Goal: Transaction & Acquisition: Purchase product/service

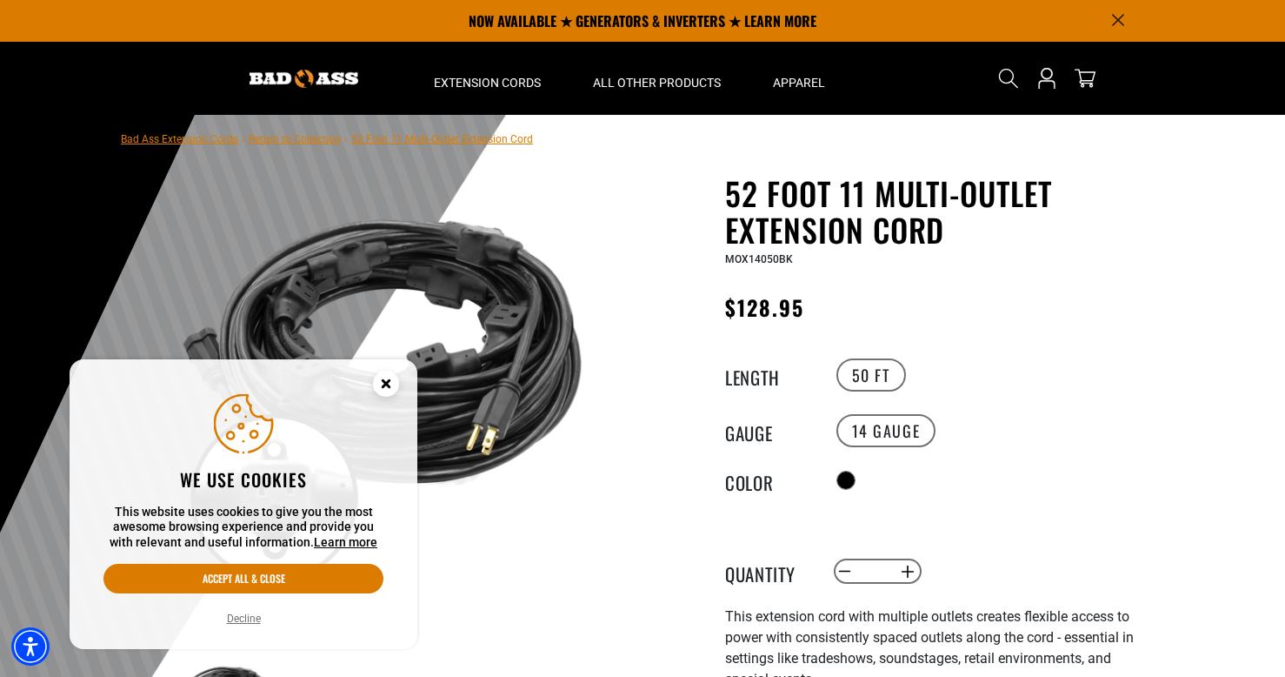
scroll to position [10, 0]
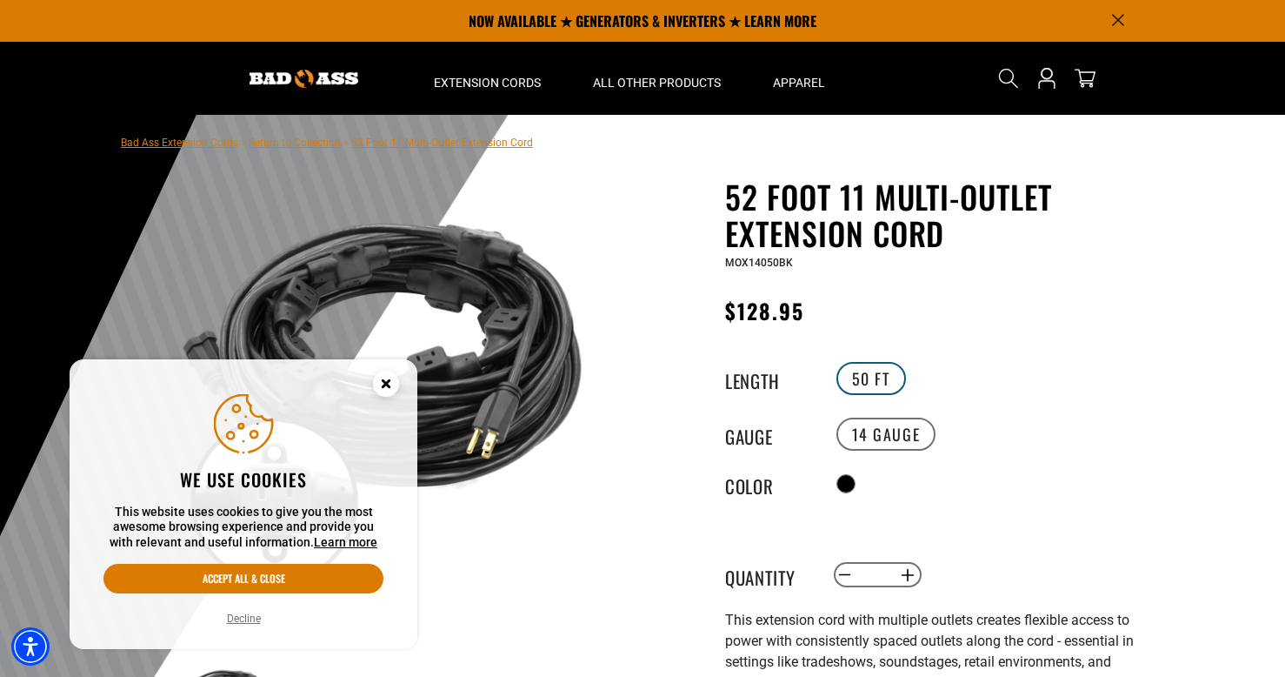
click at [858, 380] on label "50 FT" at bounding box center [872, 378] width 70 height 33
click at [867, 383] on label "50 FT" at bounding box center [872, 378] width 70 height 33
click at [878, 192] on h1 "52 Foot 11 Multi-Outlet Extension Cord" at bounding box center [938, 214] width 426 height 73
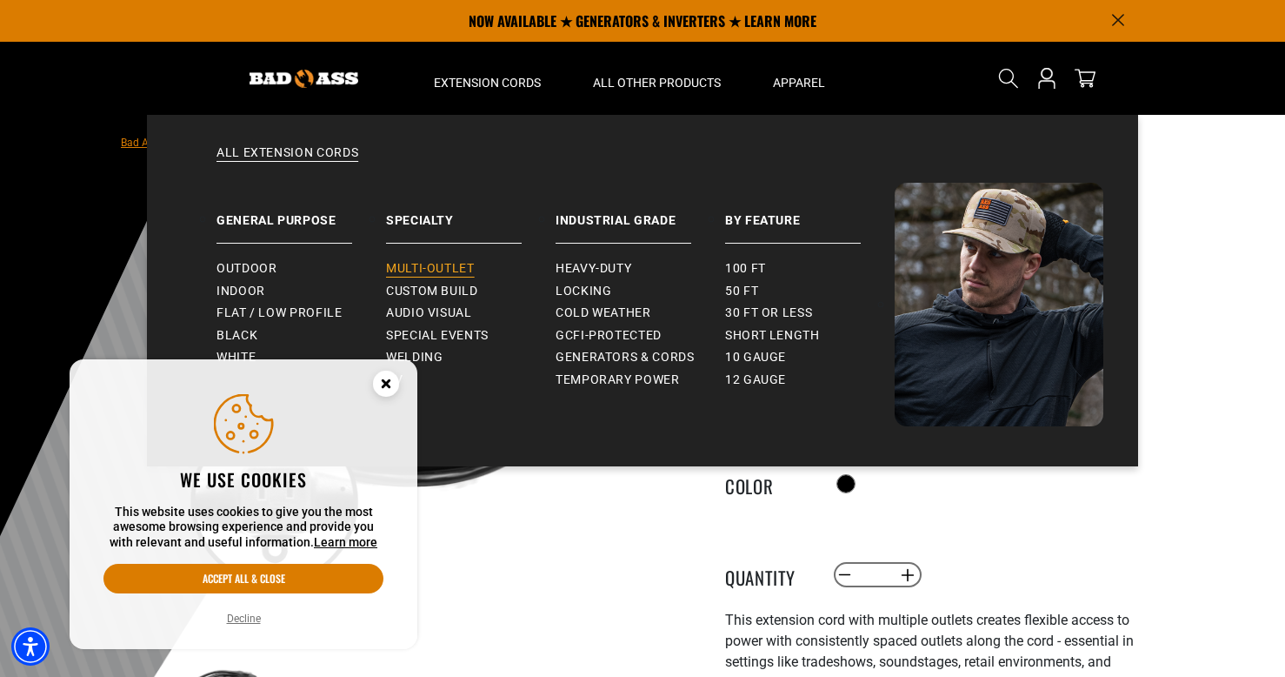
click at [431, 265] on span "Multi-Outlet" at bounding box center [430, 269] width 89 height 16
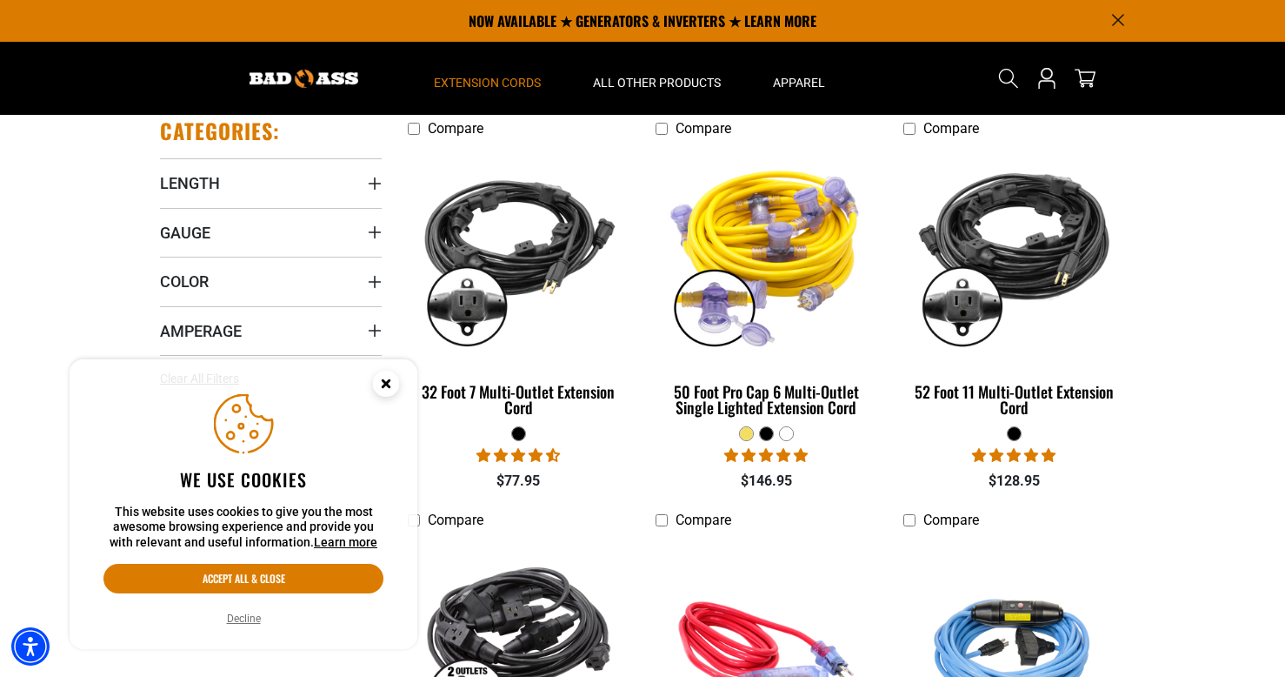
scroll to position [375, 0]
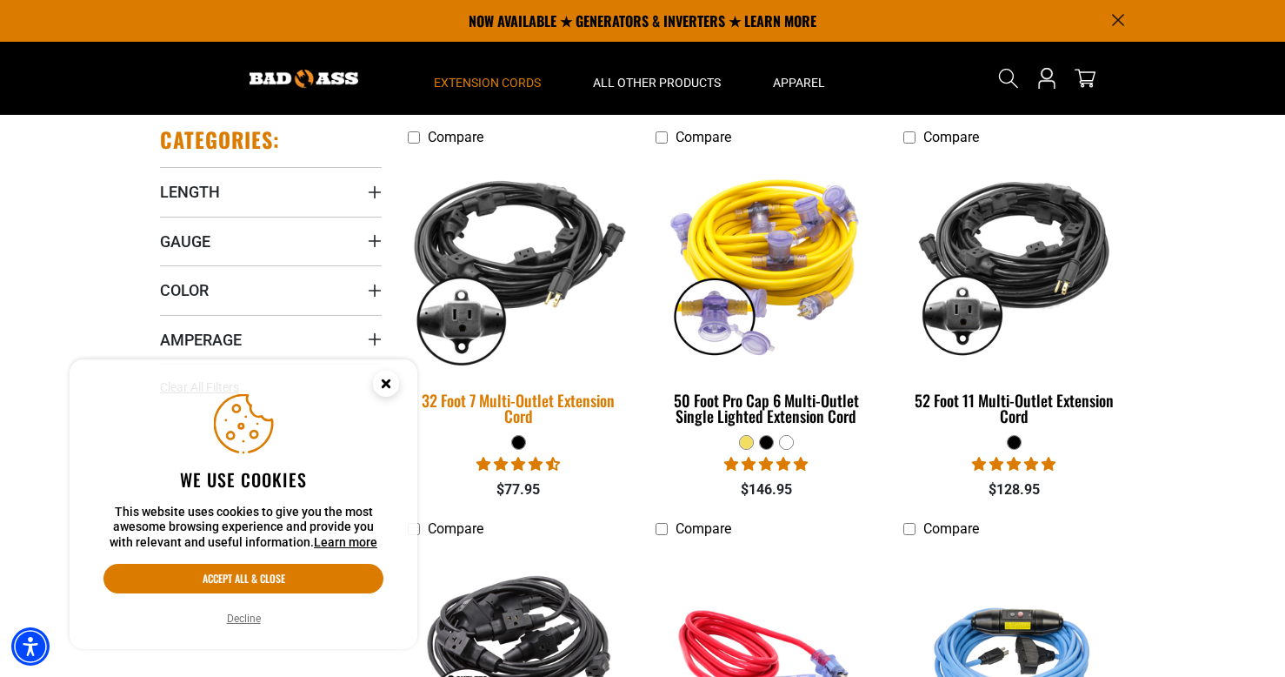
click at [456, 323] on img at bounding box center [519, 262] width 244 height 223
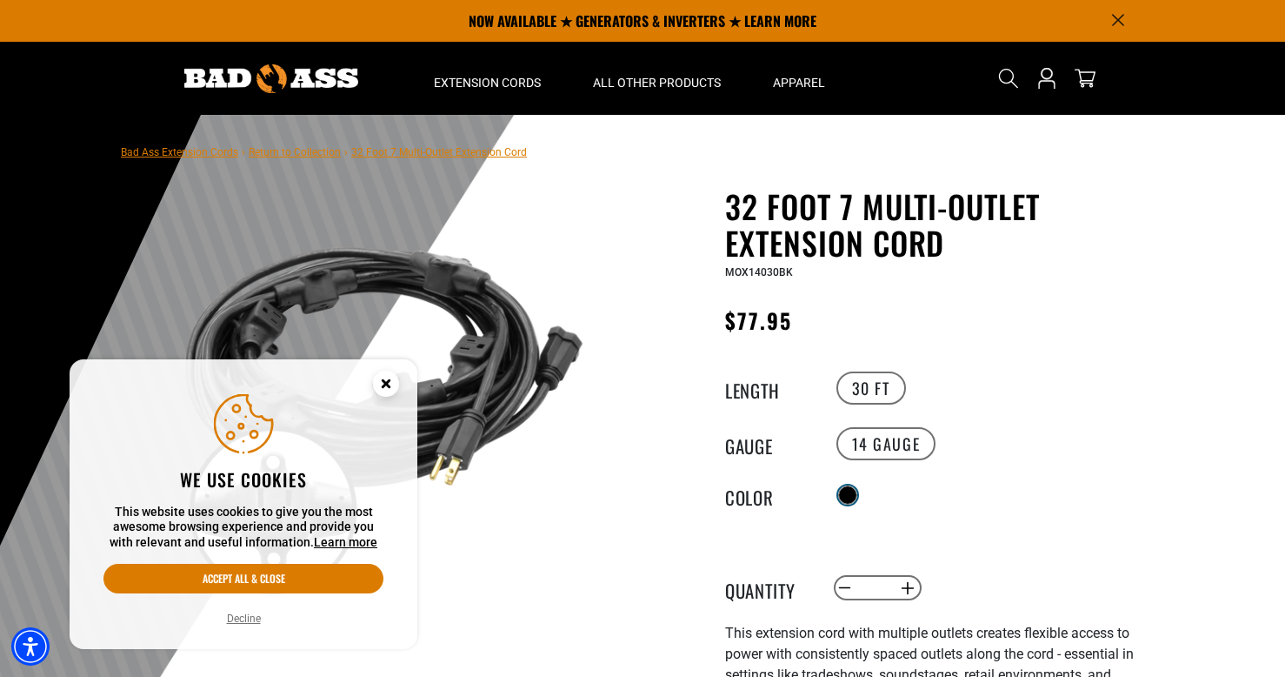
click at [851, 487] on div at bounding box center [847, 494] width 17 height 17
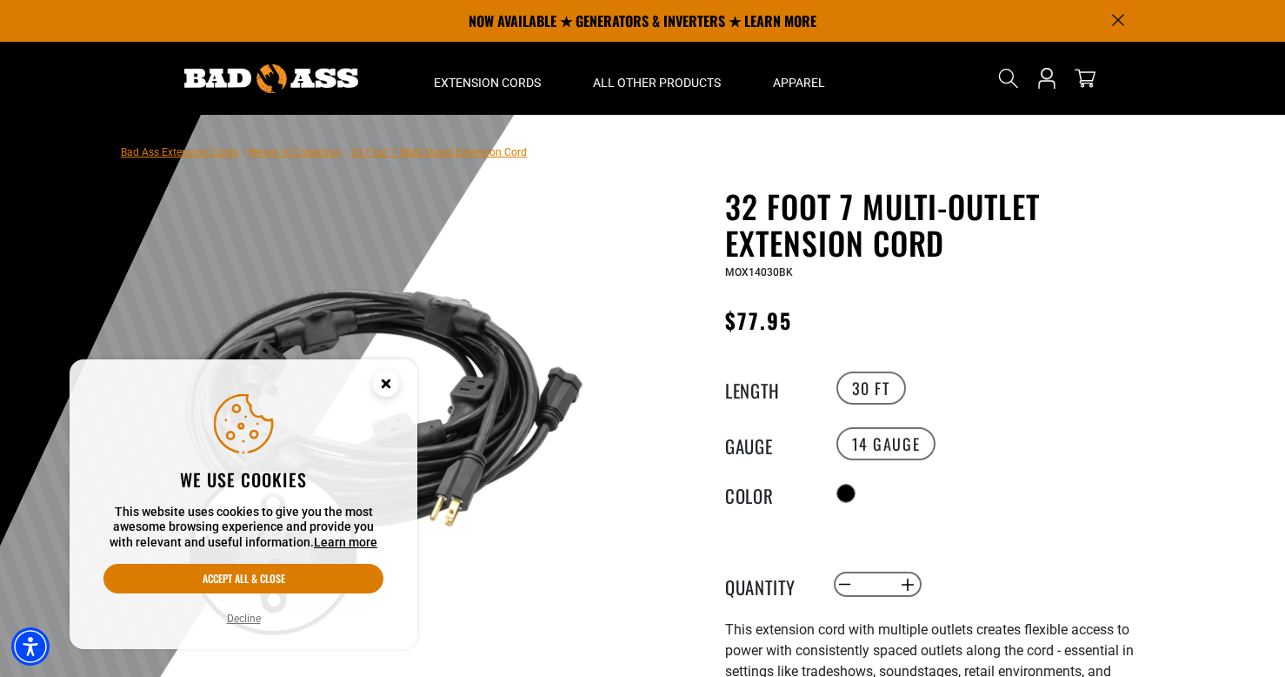
click at [384, 384] on icon "Close this option" at bounding box center [386, 383] width 6 height 6
